Goal: Task Accomplishment & Management: Complete application form

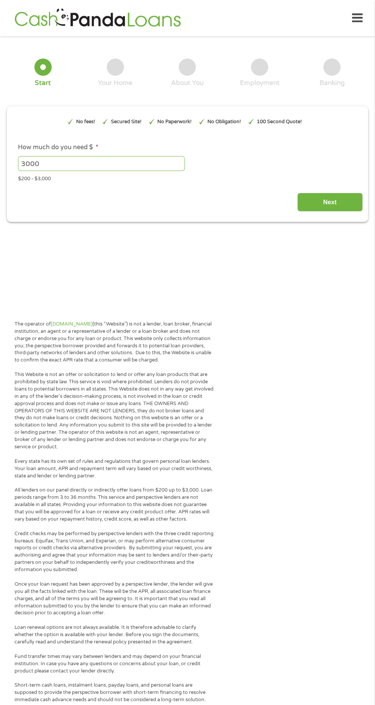
type input "EAIaIQobChMIkL6S4LPyjwMV1RKtBh1J1gtsEAAYAyAAEgJI9fD_BwE"
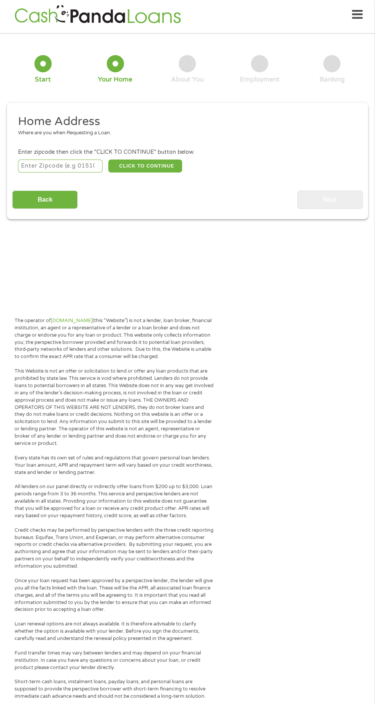
click at [85, 145] on ul "Home Address Where are you when Requesting a Loan. Enter zipcode then click the…" at bounding box center [187, 144] width 350 height 60
click at [44, 139] on li "Home Address Where are you when Requesting a Loan." at bounding box center [184, 128] width 345 height 29
click at [46, 147] on ul "Home Address Where are you when Requesting a Loan. Enter zipcode then click the…" at bounding box center [187, 144] width 350 height 60
click at [49, 166] on input "number" at bounding box center [60, 165] width 85 height 13
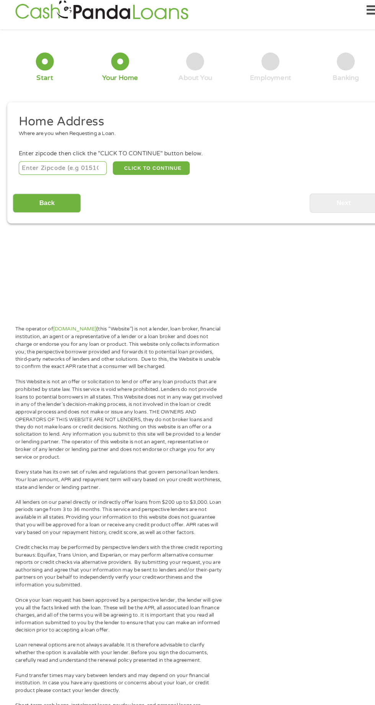
scroll to position [3, 0]
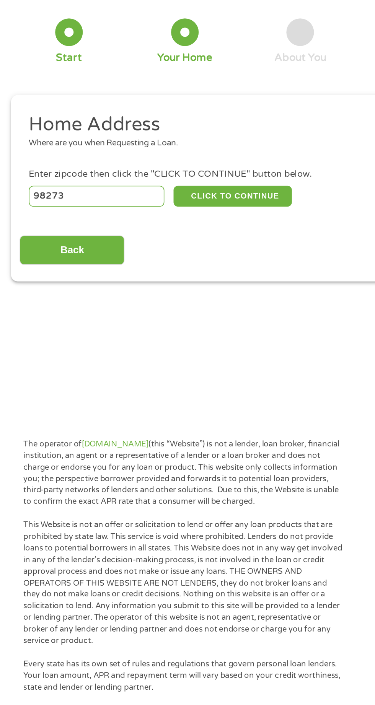
type input "98273"
click at [153, 167] on button "CLICK TO CONTINUE" at bounding box center [145, 165] width 74 height 13
type input "98273"
type input "[GEOGRAPHIC_DATA][PERSON_NAME]"
select select "[US_STATE]"
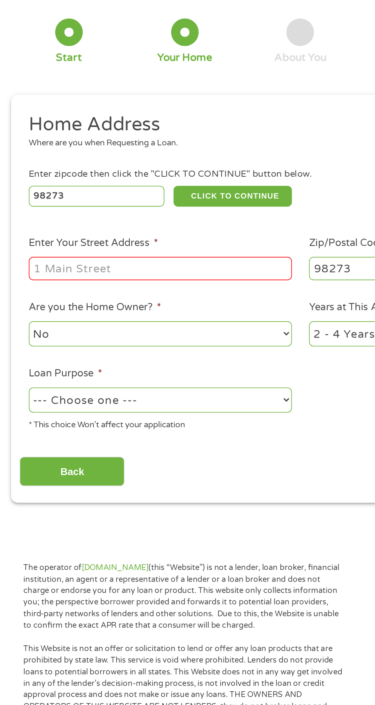
click at [71, 214] on input "Enter Your Street Address *" at bounding box center [100, 211] width 164 height 15
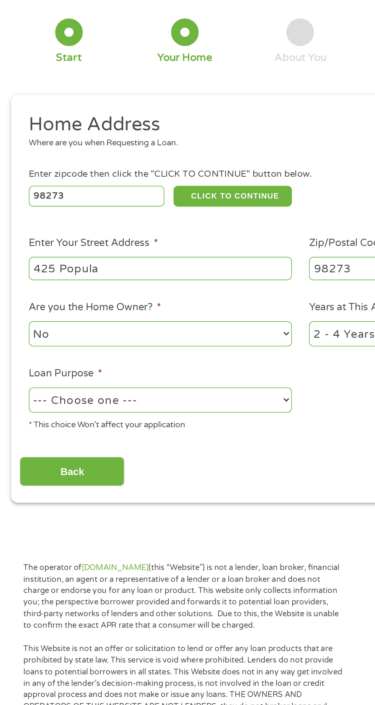
type input "425 Popular"
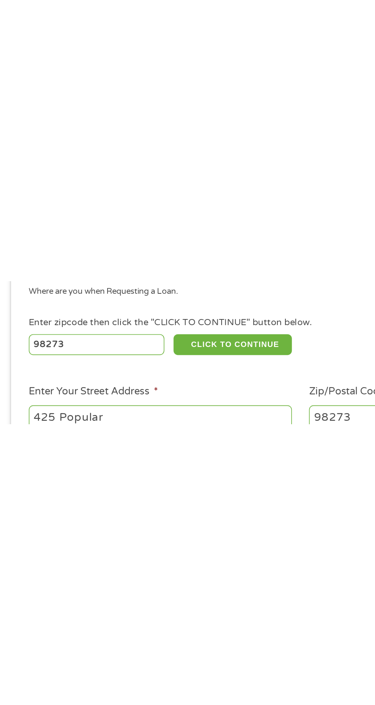
scroll to position [0, 0]
